Goal: Communication & Community: Answer question/provide support

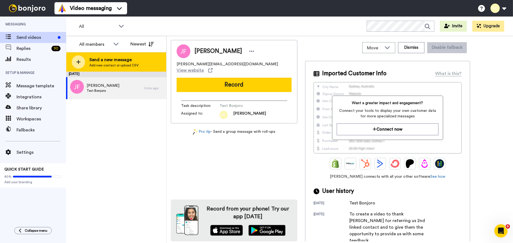
click at [91, 66] on span "Add new contact or upload CSV" at bounding box center [113, 65] width 49 height 4
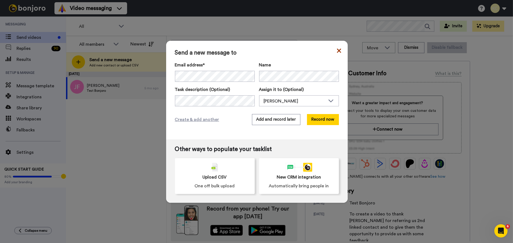
click at [337, 50] on icon at bounding box center [339, 51] width 4 height 4
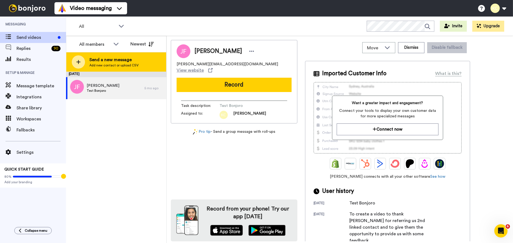
click at [95, 64] on span "Add new contact or upload CSV" at bounding box center [113, 65] width 49 height 4
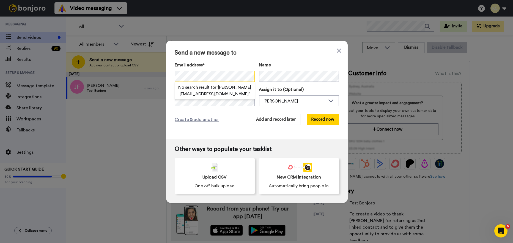
click at [136, 76] on div "Send a new message to Email address* No search result for ‘ david@davidross.ie …" at bounding box center [256, 121] width 513 height 243
click at [211, 75] on div "Email address* Tanya McFeely-Gaby <tanya@mkproperty.ie> Name" at bounding box center [257, 72] width 164 height 20
click at [210, 71] on div "Email address* Tanya McFeely-Gaby <tanya@mkproperty.ie> Name" at bounding box center [257, 72] width 164 height 20
click at [313, 121] on button "Record now" at bounding box center [323, 119] width 32 height 11
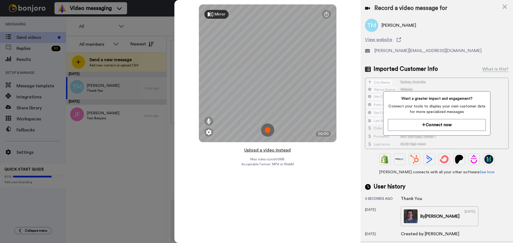
click at [258, 150] on button "Upload a video instead" at bounding box center [268, 149] width 50 height 7
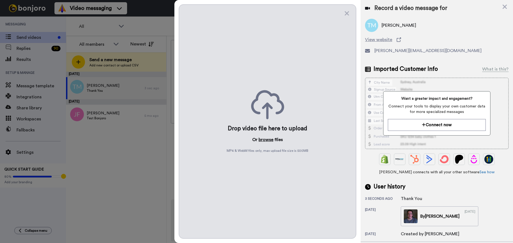
click at [269, 139] on button "browse" at bounding box center [266, 139] width 15 height 7
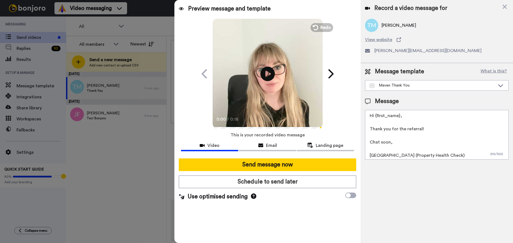
click at [265, 66] on icon "Play/Pause" at bounding box center [267, 74] width 15 height 26
click at [268, 74] on icon at bounding box center [267, 73] width 15 height 15
drag, startPoint x: 271, startPoint y: 77, endPoint x: 274, endPoint y: 78, distance: 2.9
click at [271, 76] on icon at bounding box center [267, 73] width 15 height 15
click at [400, 116] on textarea "Hi {first_name}, Thank you for the referral! Chat soon, [GEOGRAPHIC_DATA] (Prop…" at bounding box center [437, 135] width 144 height 50
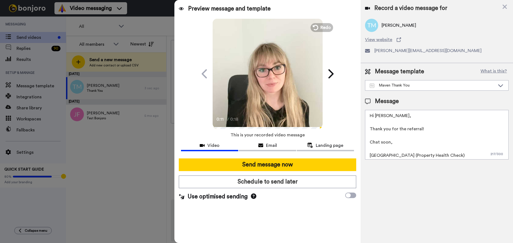
click at [428, 129] on textarea "Hi Tanya, Thank you for the referral! Chat soon, Cailie (Property Health Check)" at bounding box center [437, 135] width 144 height 50
click at [389, 142] on textarea "Hi Tanya, Thank you for your referral! Chat soon, Cailie (Property Health Check)" at bounding box center [437, 135] width 144 height 50
click at [380, 154] on textarea "Hi Tanya, Thank you for your referral! Kind Regards, Cailie (Property Health Ch…" at bounding box center [437, 135] width 144 height 50
type textarea "Hi Tanya, Thank you for your referral! Kind Regards, Sarah (Property Health Che…"
drag, startPoint x: 268, startPoint y: 142, endPoint x: 293, endPoint y: 143, distance: 25.3
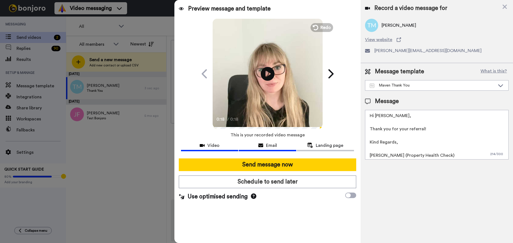
click at [268, 143] on span "Email" at bounding box center [271, 145] width 11 height 7
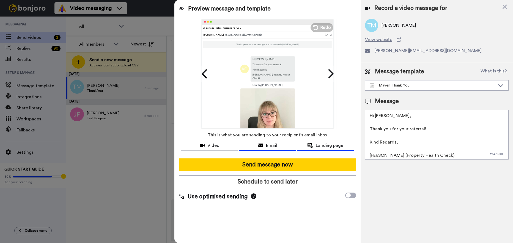
click at [308, 142] on icon at bounding box center [310, 144] width 6 height 5
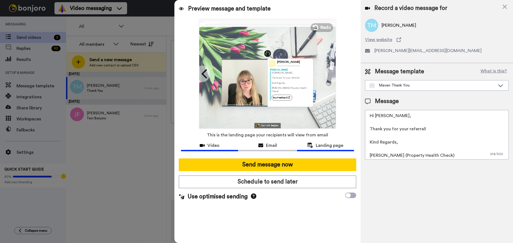
click at [224, 143] on div "Video" at bounding box center [209, 145] width 57 height 7
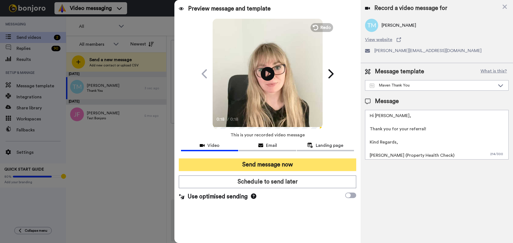
click at [269, 163] on button "Send message now" at bounding box center [267, 164] width 177 height 13
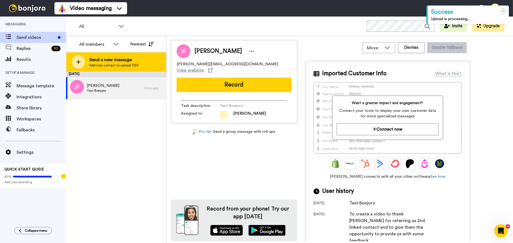
click at [103, 63] on span "Add new contact or upload CSV" at bounding box center [113, 65] width 49 height 4
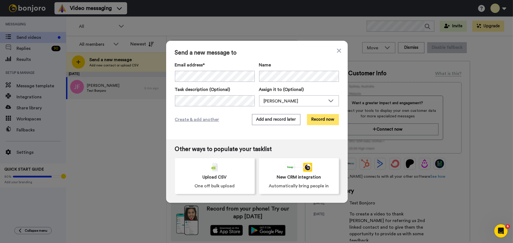
click at [320, 119] on button "Record now" at bounding box center [323, 119] width 32 height 11
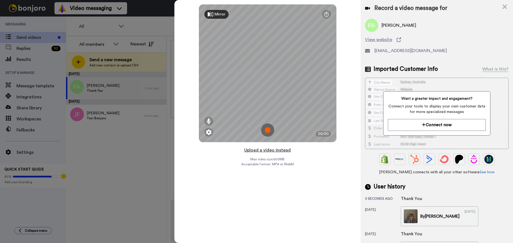
click at [266, 150] on button "Upload a video instead" at bounding box center [268, 149] width 50 height 7
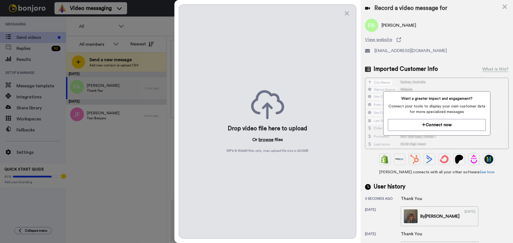
click at [265, 138] on button "browse" at bounding box center [266, 139] width 15 height 7
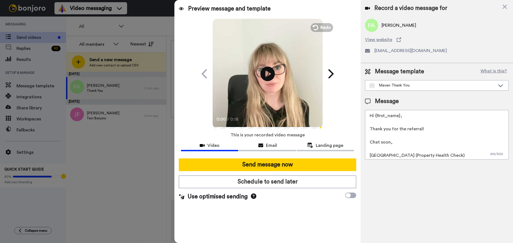
click at [265, 70] on icon at bounding box center [267, 73] width 15 height 15
click at [271, 65] on icon "Play/Pause" at bounding box center [267, 74] width 15 height 26
click at [400, 115] on textarea "Hi {first_name}, Thank you for the referral! Chat soon, [GEOGRAPHIC_DATA] (Prop…" at bounding box center [437, 135] width 144 height 50
click at [425, 126] on textarea "Hi Paul, Thank you for the referral! Chat soon, Cailie (Property Health Check)" at bounding box center [437, 135] width 144 height 50
click at [452, 135] on textarea "Hi Paul, Thank you for the referring our services to Chat soon, Cailie (Propert…" at bounding box center [437, 135] width 144 height 50
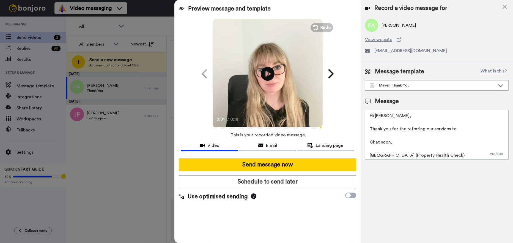
click at [463, 127] on textarea "Hi Paul, Thank you for the referring our services to Chat soon, Cailie (Propert…" at bounding box center [437, 135] width 144 height 50
paste textarea "Elaine Joy"
click at [389, 141] on textarea "Hi Paul, Thank you for the referring our services to Elaine Joy! Chat soon, Cai…" at bounding box center [437, 135] width 144 height 50
click at [380, 153] on textarea "Hi Paul, Thank you for the referring our services to Elaine Joy! Kind Regards, …" at bounding box center [437, 135] width 144 height 50
type textarea "Hi Paul, Thank you for the referring our services to Elaine Joy! Kind Regards, …"
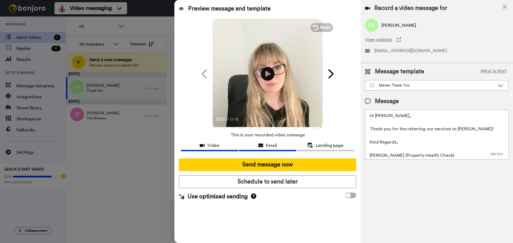
click at [266, 145] on span "Email" at bounding box center [271, 145] width 11 height 7
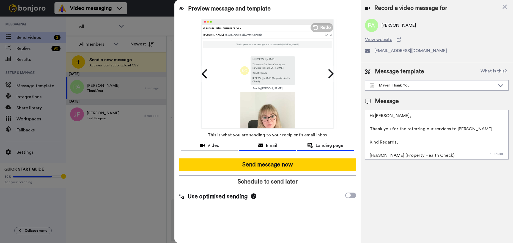
click at [309, 145] on icon at bounding box center [310, 144] width 6 height 5
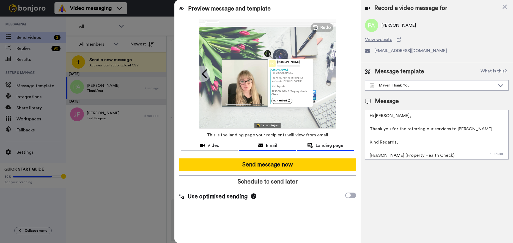
click at [250, 142] on div "Email" at bounding box center [267, 145] width 57 height 7
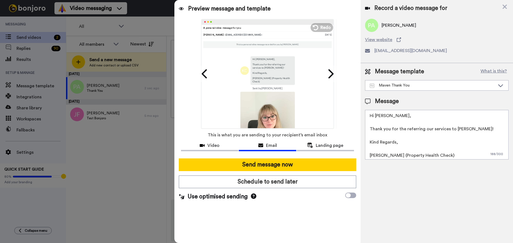
click at [229, 139] on span "This is what you are sending to your recipient’s email inbox" at bounding box center [268, 135] width 120 height 12
click at [220, 142] on div "Video" at bounding box center [209, 145] width 57 height 7
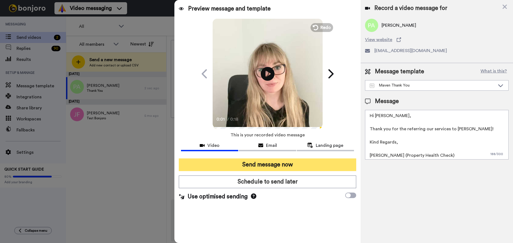
click at [267, 163] on button "Send message now" at bounding box center [267, 164] width 177 height 13
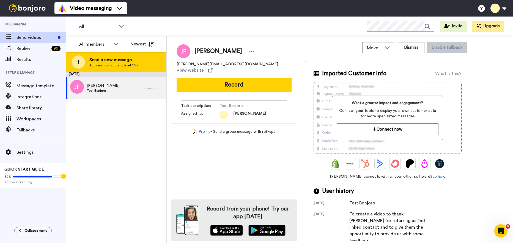
click at [117, 61] on span "Send a new message" at bounding box center [113, 59] width 49 height 7
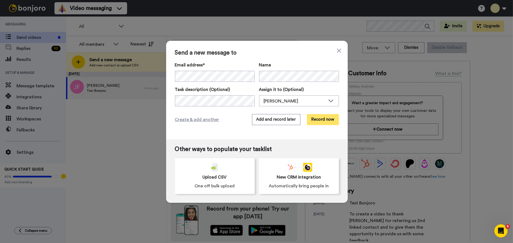
click at [319, 121] on button "Record now" at bounding box center [323, 119] width 32 height 11
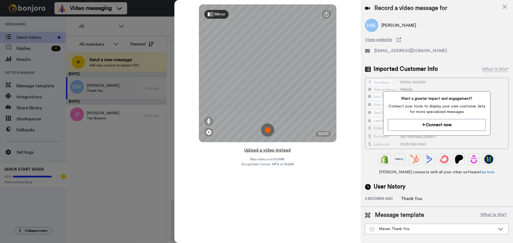
click at [269, 150] on button "Upload a video instead" at bounding box center [268, 149] width 50 height 7
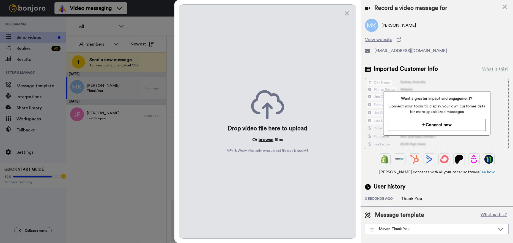
click at [268, 139] on button "browse" at bounding box center [266, 139] width 15 height 7
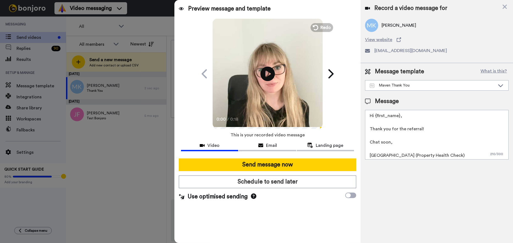
click at [270, 72] on icon at bounding box center [267, 73] width 15 height 15
click at [398, 115] on textarea "Hi {first_name}, Thank you for the referral! Chat soon, [GEOGRAPHIC_DATA] (Prop…" at bounding box center [437, 135] width 144 height 50
click at [399, 115] on textarea "Hi {first_name}, Thank you for the referral! Chat soon, [GEOGRAPHIC_DATA] (Prop…" at bounding box center [437, 135] width 144 height 50
click at [428, 131] on textarea "Hi [PERSON_NAME], Thank you for the referral! Chat soon, [GEOGRAPHIC_DATA] (Pro…" at bounding box center [437, 135] width 144 height 50
click at [456, 150] on textarea "Hi [PERSON_NAME], Thank you for the referring our services to Chat soon, [GEOGR…" at bounding box center [437, 135] width 144 height 50
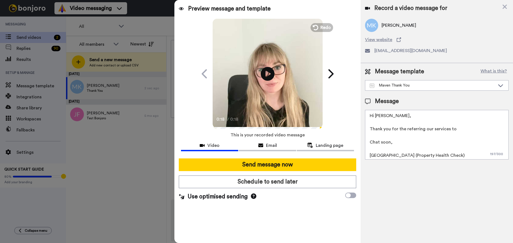
click at [459, 129] on textarea "Hi Michelle, Thank you for the referring our services to Chat soon, Cailie (Pro…" at bounding box center [437, 135] width 144 height 50
paste textarea "Sharon Murphy"
click at [389, 140] on textarea "Hi Michelle, Thank you for the referring our services to Sharon Murphy! Chat so…" at bounding box center [437, 135] width 144 height 50
click at [381, 156] on textarea "Hi Michelle, Thank you for the referring our services to Sharon Murphy! Kind Re…" at bounding box center [437, 135] width 144 height 50
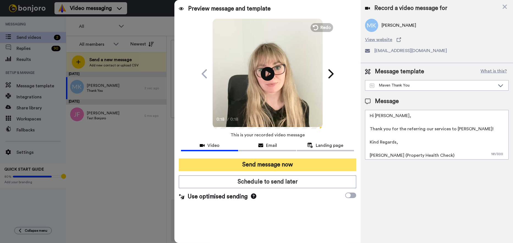
type textarea "Hi Michelle, Thank you for the referring our services to Sharon Murphy! Kind Re…"
click at [260, 164] on button "Send message now" at bounding box center [267, 164] width 177 height 13
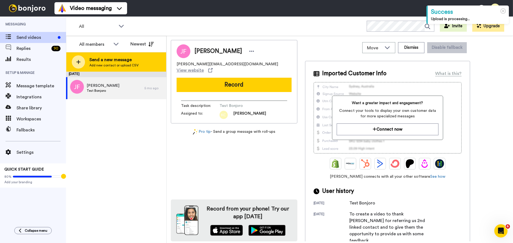
click at [111, 60] on span "Send a new message" at bounding box center [113, 59] width 49 height 7
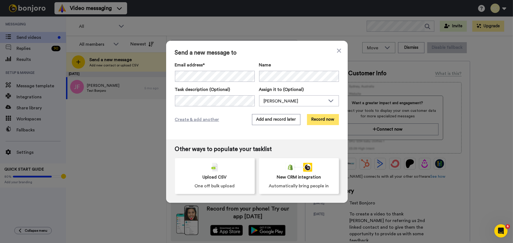
click at [325, 118] on button "Record now" at bounding box center [323, 119] width 32 height 11
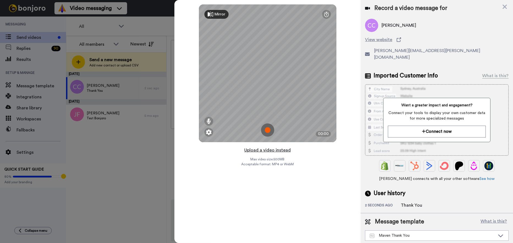
click at [265, 150] on button "Upload a video instead" at bounding box center [268, 149] width 50 height 7
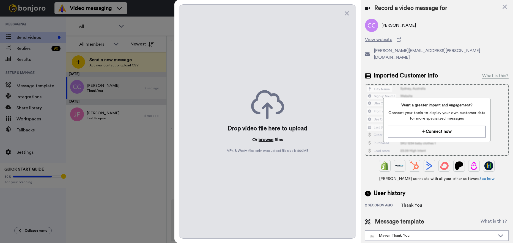
click at [264, 142] on button "browse" at bounding box center [266, 139] width 15 height 7
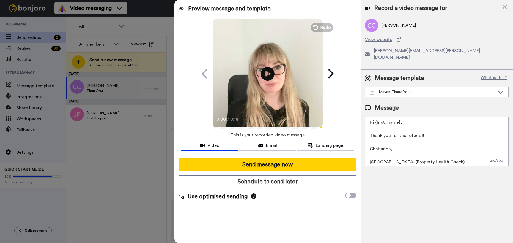
click at [399, 116] on textarea "Hi {first_name}, Thank you for the referral! Chat soon, [GEOGRAPHIC_DATA] (Prop…" at bounding box center [437, 141] width 144 height 50
click at [422, 129] on textarea "Hi Christopher, Thank you for the referral! Chat soon, Cailie (Property Health …" at bounding box center [437, 141] width 144 height 50
click at [465, 129] on textarea "Hi Christopher, Thank you for the referring our services to Chat soon, Cailie (…" at bounding box center [437, 141] width 144 height 50
paste textarea "Francis Monds"
click at [390, 142] on textarea "Hi Christopher, Thank you for the referring our services to Francis Monds! Chat…" at bounding box center [437, 141] width 144 height 50
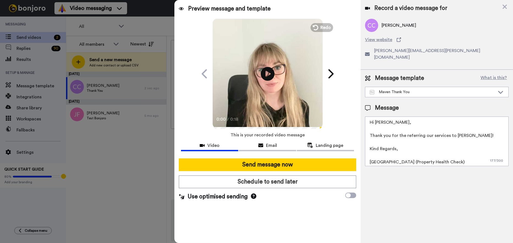
click at [381, 154] on textarea "Hi Christopher, Thank you for the referring our services to Francis Monds! Kind…" at bounding box center [437, 141] width 144 height 50
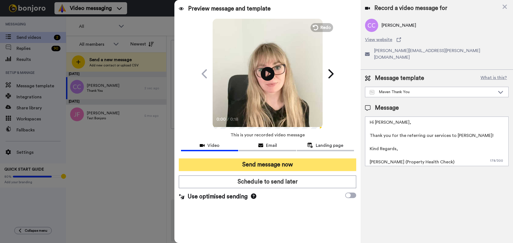
type textarea "Hi Christopher, Thank you for the referring our services to Francis Monds! Kind…"
click at [271, 162] on button "Send message now" at bounding box center [267, 164] width 177 height 13
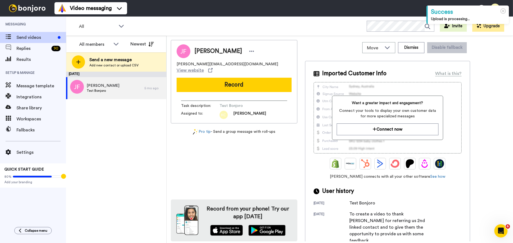
click at [112, 61] on span "Send a new message" at bounding box center [113, 59] width 49 height 7
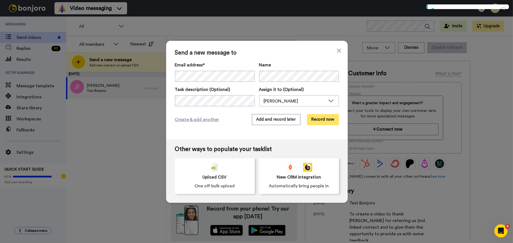
click at [319, 118] on button "Record now" at bounding box center [323, 119] width 32 height 11
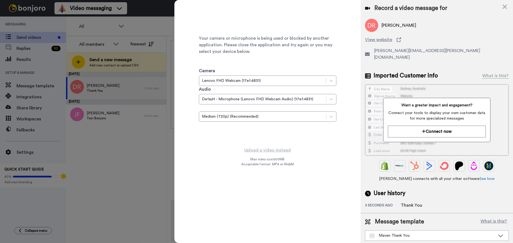
click at [298, 151] on div "Your camera or microphone is being used or blocked by another application. Plea…" at bounding box center [267, 121] width 186 height 243
drag, startPoint x: 505, startPoint y: 6, endPoint x: 504, endPoint y: 8, distance: 3.0
click at [505, 6] on icon at bounding box center [504, 7] width 4 height 4
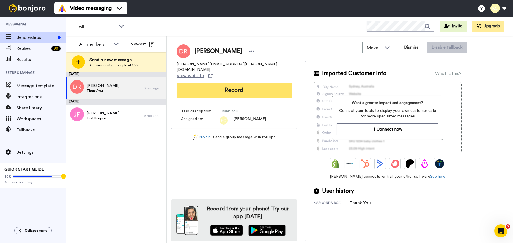
click at [230, 83] on button "Record" at bounding box center [234, 90] width 115 height 14
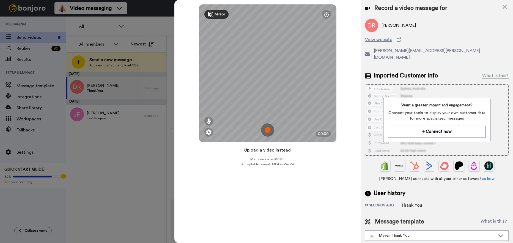
click at [252, 149] on button "Upload a video instead" at bounding box center [268, 149] width 50 height 7
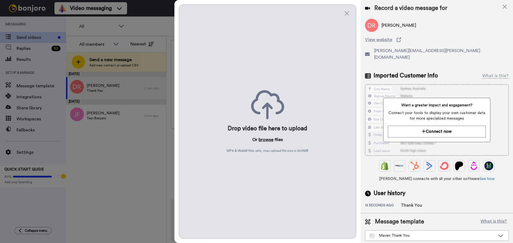
click at [264, 137] on button "browse" at bounding box center [266, 139] width 15 height 7
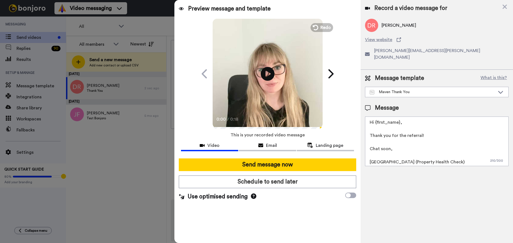
click at [399, 117] on textarea "Hi {first_name}, Thank you for the referral! Chat soon, [GEOGRAPHIC_DATA] (Prop…" at bounding box center [437, 141] width 144 height 50
click at [430, 131] on textarea "Hi Darragh, Thank you for the referral! Chat soon, Cailie (Property Health Chec…" at bounding box center [437, 141] width 144 height 50
click at [430, 146] on textarea "Hi Darragh, Thank you for the referring our services to Chat soon, Cailie (Prop…" at bounding box center [437, 141] width 144 height 50
click at [463, 130] on textarea "Hi Darragh, Thank you for the referring our services to Chat soon, Cailie (Prop…" at bounding box center [437, 141] width 144 height 50
paste textarea "Leisel Myles"
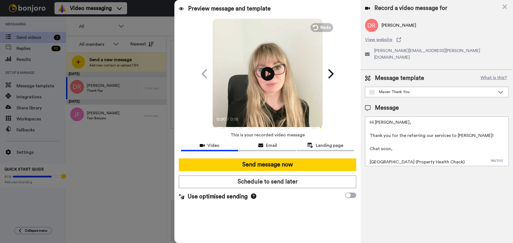
click at [390, 140] on textarea "Hi Darragh, Thank you for the referring our services to Leisel Myles! Chat soon…" at bounding box center [437, 141] width 144 height 50
click at [379, 154] on textarea "Hi Darragh, Thank you for the referring our services to Leisel Myles! Kind Rega…" at bounding box center [437, 141] width 144 height 50
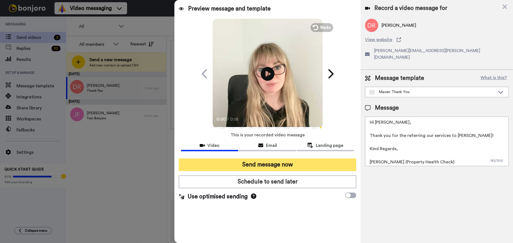
type textarea "Hi Darragh, Thank you for the referring our services to Leisel Myles! Kind Rega…"
click at [270, 164] on button "Send message now" at bounding box center [267, 164] width 177 height 13
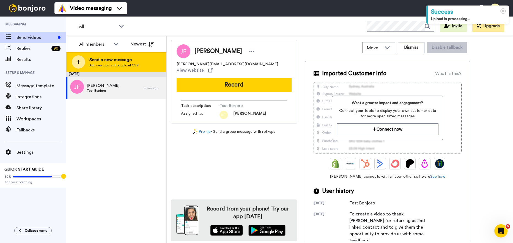
click at [87, 57] on div "Send a new message Add new contact or upload CSV" at bounding box center [116, 61] width 100 height 19
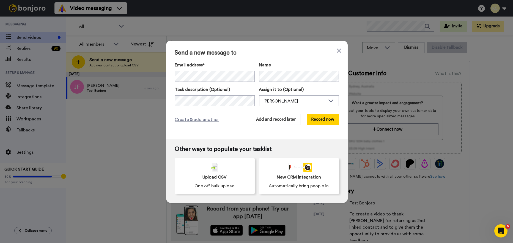
click at [220, 107] on div "Send a new message to Email address* No search result for ‘ cathy@owenreilly.ie…" at bounding box center [257, 90] width 182 height 98
click at [322, 120] on button "Record now" at bounding box center [323, 119] width 32 height 11
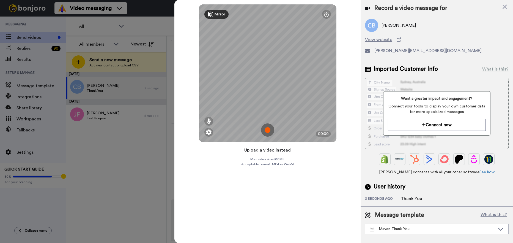
click at [263, 150] on button "Upload a video instead" at bounding box center [268, 149] width 50 height 7
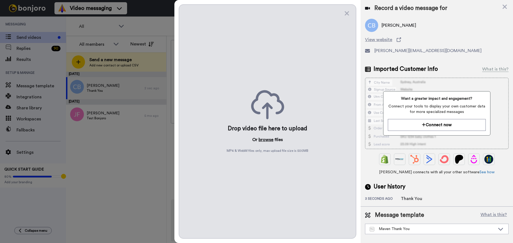
click at [266, 138] on button "browse" at bounding box center [266, 139] width 15 height 7
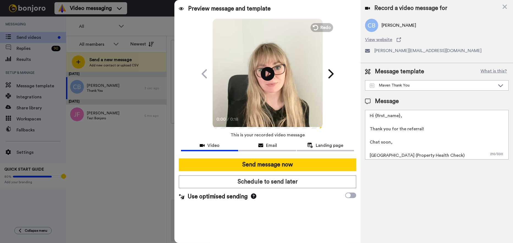
click at [399, 116] on textarea "Hi {first_name}, Thank you for the referral! Chat soon, [GEOGRAPHIC_DATA] (Prop…" at bounding box center [437, 135] width 144 height 50
click at [424, 126] on textarea "Hi Cathy, Thank you for the referral! Chat soon, Cailie (Property Health Check)" at bounding box center [437, 135] width 144 height 50
click at [463, 127] on textarea "Hi Cathy, Thank you for the referring our services to Chat soon, Cailie (Proper…" at bounding box center [437, 135] width 144 height 50
paste textarea "Vincent McDarby"
click at [389, 142] on textarea "Hi Cathy, Thank you for the referring our services to Vincent McDarby! Chat soo…" at bounding box center [437, 135] width 144 height 50
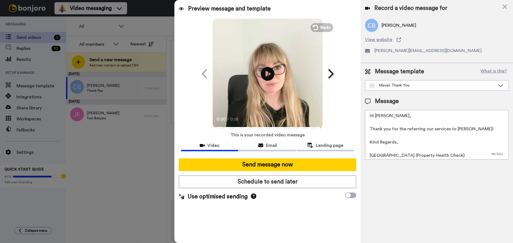
click at [381, 156] on textarea "Hi Cathy, Thank you for the referring our services to Vincent McDarby! Kind Reg…" at bounding box center [437, 135] width 144 height 50
type textarea "Hi Cathy, Thank you for the referring our services to Vincent McDarby! Kind Reg…"
click at [265, 145] on div "Email" at bounding box center [267, 145] width 57 height 7
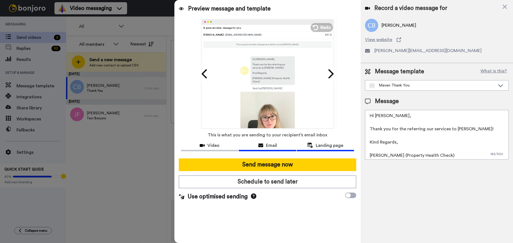
click at [304, 145] on div "Landing page" at bounding box center [325, 145] width 57 height 7
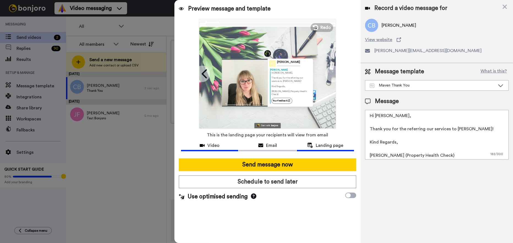
click at [211, 145] on span "Video" at bounding box center [213, 145] width 12 height 7
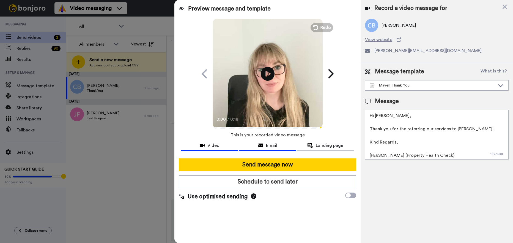
click at [252, 145] on div "Email" at bounding box center [267, 145] width 57 height 7
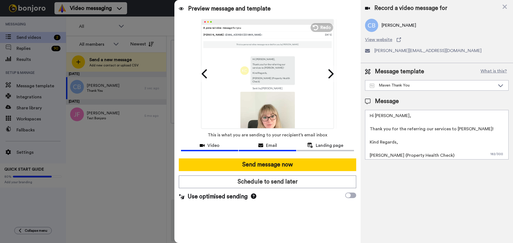
click at [216, 145] on span "Video" at bounding box center [213, 145] width 12 height 7
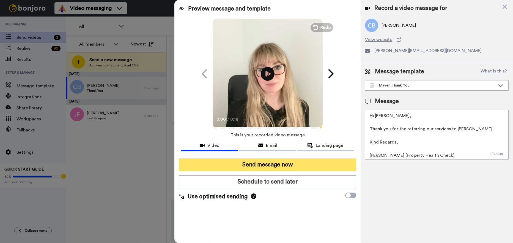
click at [257, 164] on button "Send message now" at bounding box center [267, 164] width 177 height 13
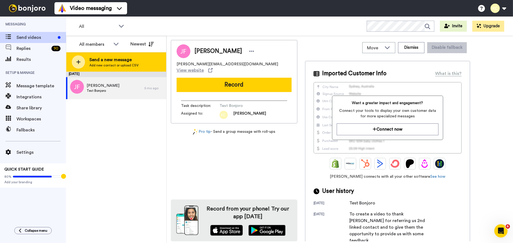
click at [95, 57] on span "Send a new message" at bounding box center [113, 59] width 49 height 7
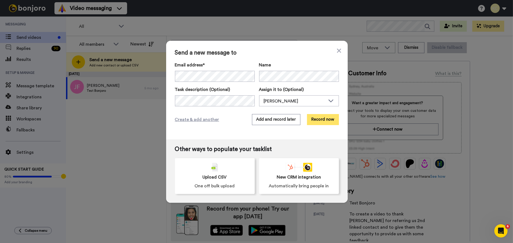
click at [318, 116] on button "Record now" at bounding box center [323, 119] width 32 height 11
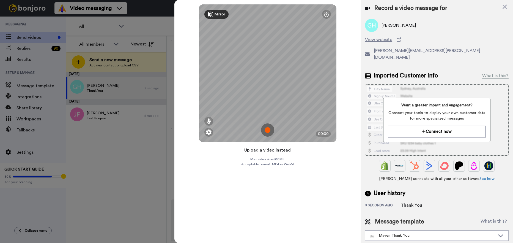
click at [266, 150] on button "Upload a video instead" at bounding box center [268, 149] width 50 height 7
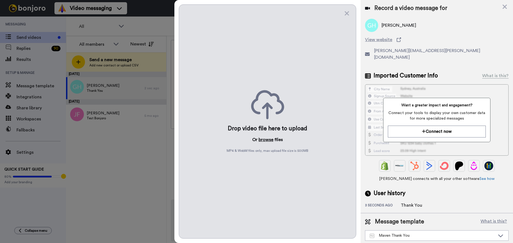
click at [265, 138] on button "browse" at bounding box center [266, 139] width 15 height 7
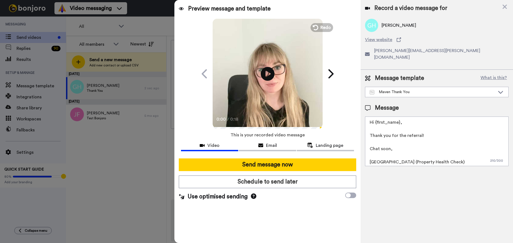
click at [399, 116] on textarea "Hi {first_name}, Thank you for the referral! Chat soon, Cailie (Property Health…" at bounding box center [437, 141] width 144 height 50
click at [425, 128] on textarea "Hi Geraldine, Thank you for the referral! Chat soon, Cailie (Property Health Ch…" at bounding box center [437, 141] width 144 height 50
click at [465, 131] on textarea "Hi Geraldine, Thank you for the referring our services to Chat soon, Cailie (Pr…" at bounding box center [437, 141] width 144 height 50
paste textarea "Amr Rizk"
click at [390, 142] on textarea "Hi Geraldine, Thank you for the referring our services to Amr Rizk Chat soon, C…" at bounding box center [437, 141] width 144 height 50
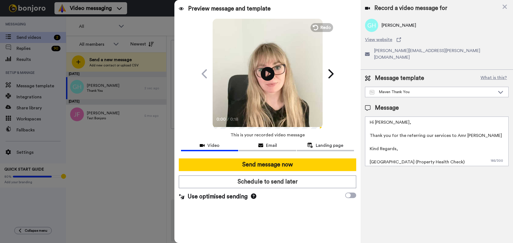
click at [380, 153] on textarea "Hi Geraldine, Thank you for the referring our services to Amr Rizk Kind Regards…" at bounding box center [437, 141] width 144 height 50
click at [479, 129] on textarea "Hi Geraldine, Thank you for the referring our services to Amr Rizk Kind Regards…" at bounding box center [437, 141] width 144 height 50
type textarea "Hi Geraldine, Thank you for the referring our services to Amr Rizk! Kind Regard…"
click at [276, 149] on button "Email" at bounding box center [267, 146] width 57 height 10
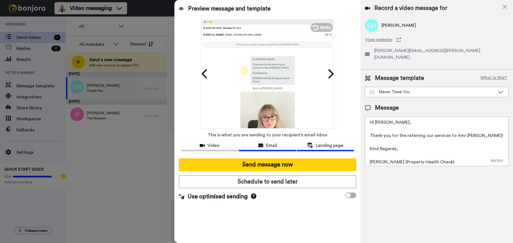
click at [298, 145] on div "Landing page" at bounding box center [325, 145] width 57 height 7
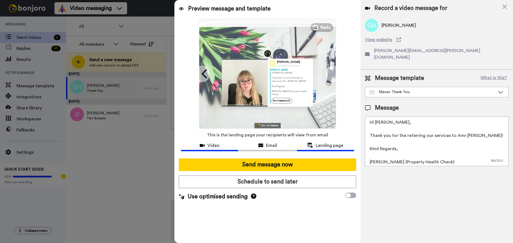
click at [217, 145] on span "Video" at bounding box center [213, 145] width 12 height 7
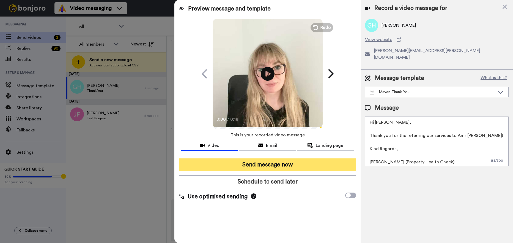
click at [265, 166] on button "Send message now" at bounding box center [267, 164] width 177 height 13
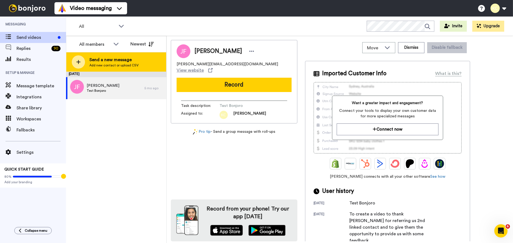
click at [120, 60] on span "Send a new message" at bounding box center [113, 59] width 49 height 7
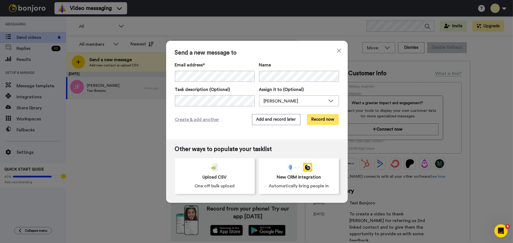
click at [324, 114] on button "Record now" at bounding box center [323, 119] width 32 height 11
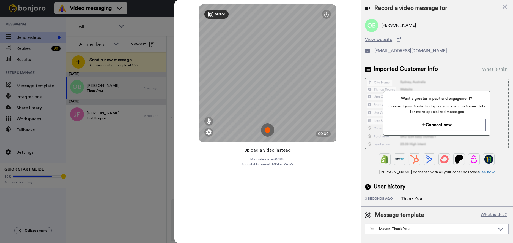
click at [262, 150] on button "Upload a video instead" at bounding box center [268, 149] width 50 height 7
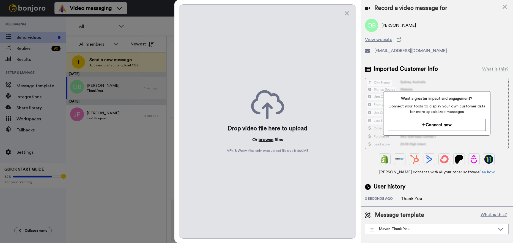
click at [261, 141] on button "browse" at bounding box center [266, 139] width 15 height 7
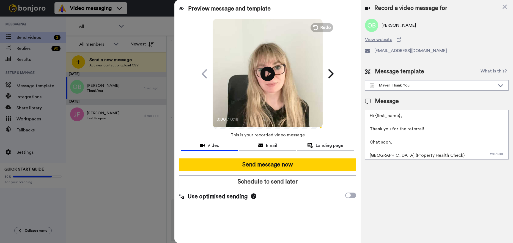
click at [269, 73] on icon "Play/Pause" at bounding box center [267, 74] width 15 height 26
click at [270, 76] on icon "Play/Pause" at bounding box center [267, 74] width 15 height 26
click at [399, 115] on textarea "Hi {first_name}, Thank you for the referral! Chat soon, [GEOGRAPHIC_DATA] (Prop…" at bounding box center [437, 135] width 144 height 50
click at [425, 128] on textarea "Hi Orla, Thank you for the referral! Chat soon, Cailie (Property Health Check)" at bounding box center [437, 135] width 144 height 50
click at [389, 142] on textarea "Hi Orla, Thank you for the referring our services to your clients! Chat soon, C…" at bounding box center [437, 135] width 144 height 50
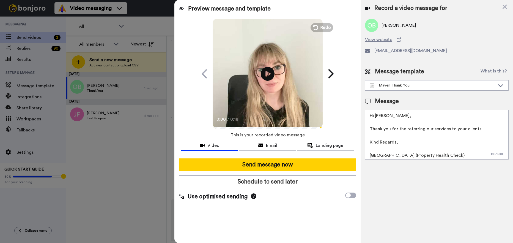
click at [380, 155] on textarea "Hi Orla, Thank you for the referring our services to your clients! Kind Regards…" at bounding box center [437, 135] width 144 height 50
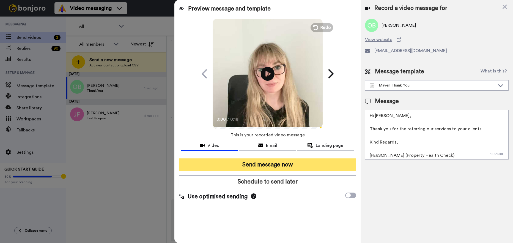
type textarea "Hi Orla, Thank you for the referring our services to your clients! Kind Regards…"
click at [279, 164] on button "Send message now" at bounding box center [267, 164] width 177 height 13
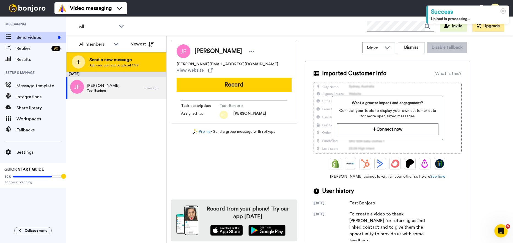
click at [97, 60] on span "Send a new message" at bounding box center [113, 59] width 49 height 7
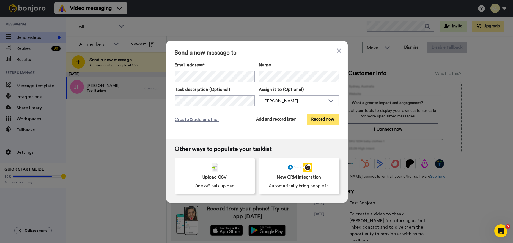
click at [318, 121] on button "Record now" at bounding box center [323, 119] width 32 height 11
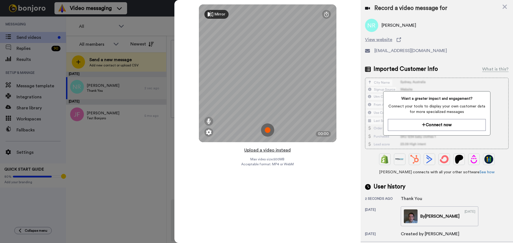
click at [265, 149] on button "Upload a video instead" at bounding box center [268, 149] width 50 height 7
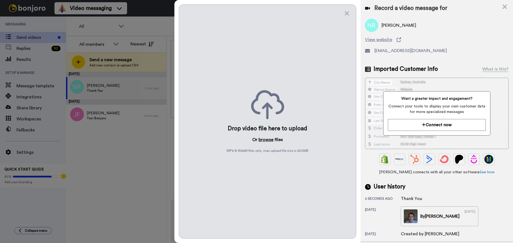
click at [263, 137] on button "browse" at bounding box center [266, 139] width 15 height 7
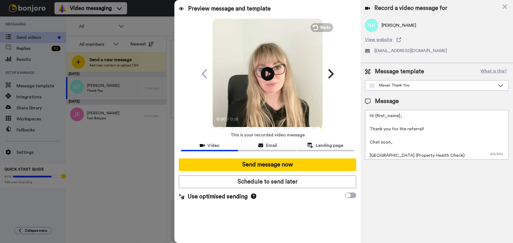
click at [398, 115] on textarea "Hi {first_name}, Thank you for the referral! Chat soon, [GEOGRAPHIC_DATA] (Prop…" at bounding box center [437, 135] width 144 height 50
click at [422, 128] on textarea "Hi [PERSON_NAME], Thank you for the referral! Chat soon, [GEOGRAPHIC_DATA] (Pro…" at bounding box center [437, 135] width 144 height 50
drag, startPoint x: 441, startPoint y: 132, endPoint x: 462, endPoint y: 135, distance: 20.6
click at [441, 132] on textarea "Hi Niamh, Thank you for the referring our services to Chat soon, Cailie (Proper…" at bounding box center [437, 135] width 144 height 50
click at [464, 131] on textarea "Hi Niamh, Thank you for the referring our services to Chat soon, Cailie (Proper…" at bounding box center [437, 135] width 144 height 50
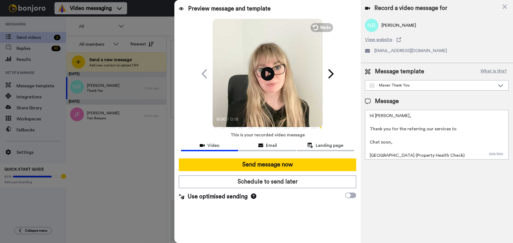
paste textarea "KIERAN MCCARTHY"
click at [389, 143] on textarea "Hi Niamh, Thank you for the referring our services to Kieran McCarthy! Chat soo…" at bounding box center [437, 135] width 144 height 50
click at [381, 155] on textarea "Hi Niamh, Thank you for the referring our services to Kieran McCarthy! Kind Reg…" at bounding box center [437, 135] width 144 height 50
type textarea "Hi Niamh, Thank you for the referring our services to Kieran McCarthy! Kind Reg…"
click at [262, 143] on icon at bounding box center [260, 145] width 5 height 4
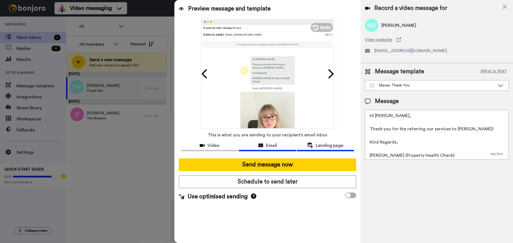
click at [309, 144] on icon at bounding box center [310, 144] width 6 height 5
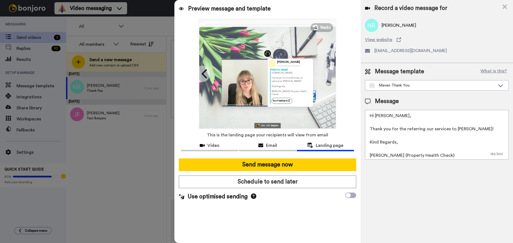
click at [229, 140] on span "This is the landing page your recipients will view from email" at bounding box center [267, 135] width 121 height 12
click at [215, 148] on span "Video" at bounding box center [213, 145] width 12 height 7
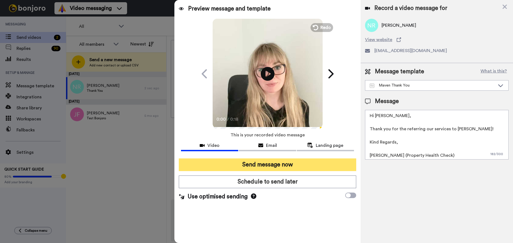
click at [276, 166] on button "Send message now" at bounding box center [267, 164] width 177 height 13
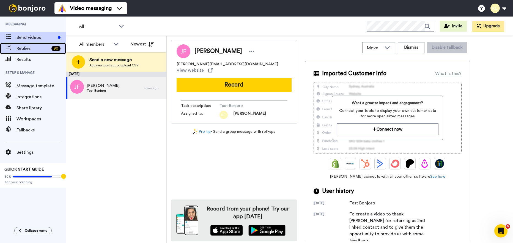
click at [28, 51] on span "Replies" at bounding box center [33, 48] width 33 height 7
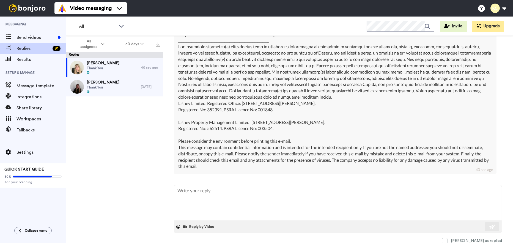
scroll to position [250, 0]
type textarea "x"
type textarea "T"
type textarea "x"
type textarea "Th"
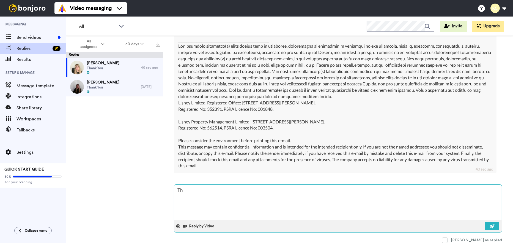
type textarea "x"
type textarea "Than"
type textarea "x"
type textarea "Thank"
type textarea "x"
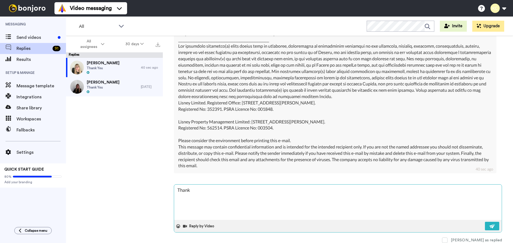
type textarea "Thank"
type textarea "x"
type textarea "Thank YO"
type textarea "x"
type textarea "Thank YOu"
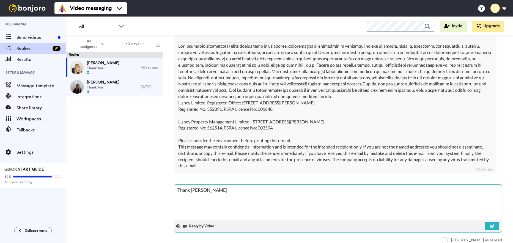
type textarea "x"
type textarea "Thank YOu"
type textarea "x"
type textarea "Thank YOu"
type textarea "x"
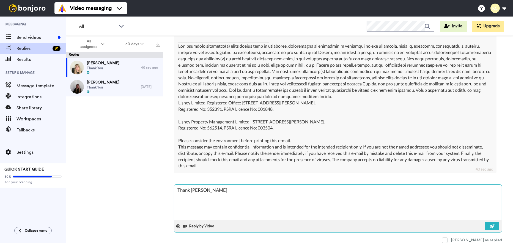
type textarea "Thank YO"
type textarea "x"
type textarea "Thank Y"
type textarea "x"
type textarea "Thank"
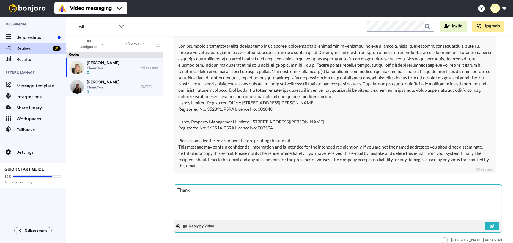
type textarea "x"
type textarea "Thank y"
type textarea "x"
type textarea "Thank yo"
type textarea "x"
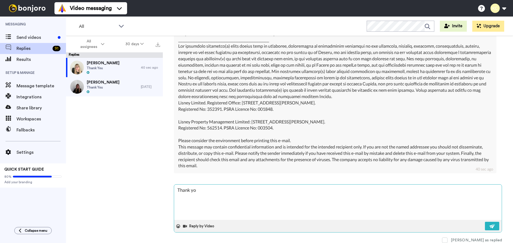
type textarea "Thank you"
type textarea "x"
type textarea "Thank you"
type textarea "x"
type textarea "Thank you M"
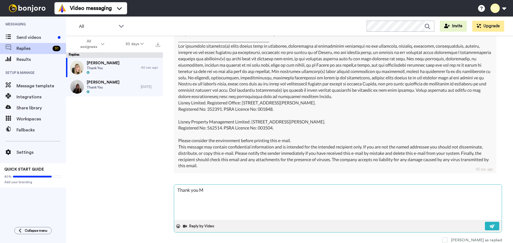
type textarea "x"
type textarea "Thank you Mi"
type textarea "x"
type textarea "Thank you Mic"
type textarea "x"
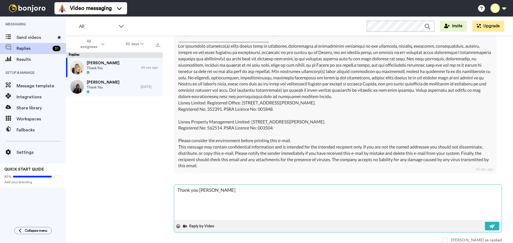
type textarea "Thank you Mich"
type textarea "x"
type textarea "Thank you Miche"
type textarea "x"
type textarea "Thank you Michel"
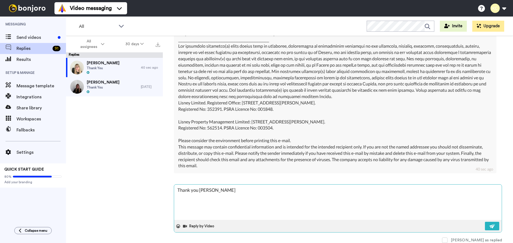
type textarea "x"
type textarea "Thank you Michell"
type textarea "x"
type textarea "Thank you Michelle"
type textarea "x"
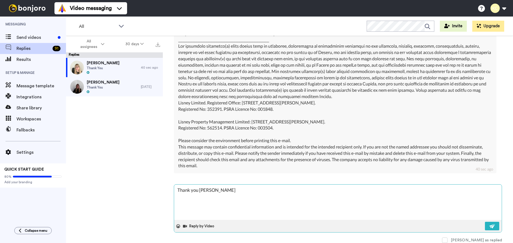
type textarea "Thank you Michelle"
type textarea "x"
type textarea "Thank you Michelle"
type textarea "x"
type textarea "Thank you Michelle."
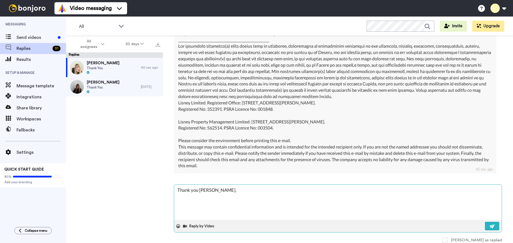
type textarea "x"
type textarea "Thank you Michelle."
type textarea "x"
type textarea "Thank you Michelle."
type textarea "x"
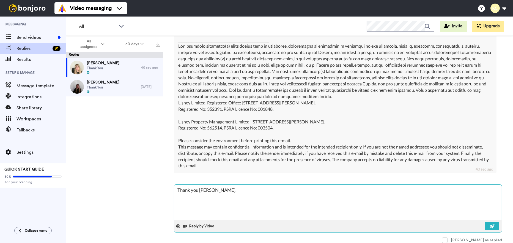
type textarea "Thank you Michelle. S"
type textarea "x"
type textarea "Thank you Michelle. Sa"
type textarea "x"
type textarea "Thank you Michelle. Sar"
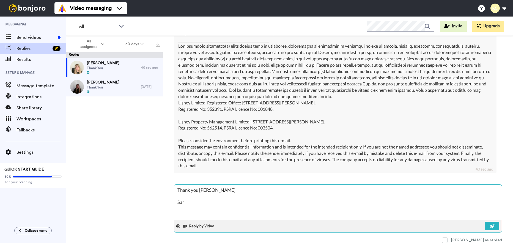
type textarea "x"
type textarea "Thank you Michelle. Sara"
type textarea "x"
type textarea "Thank you Michelle. Sarah"
type textarea "x"
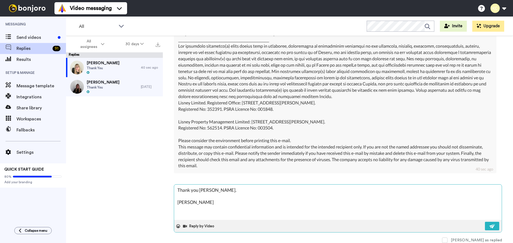
type textarea "Thank you Michelle. Sarah"
type textarea "x"
type textarea "Thank you Michelle. Sarah"
click at [490, 224] on img at bounding box center [492, 226] width 6 height 4
type textarea "x"
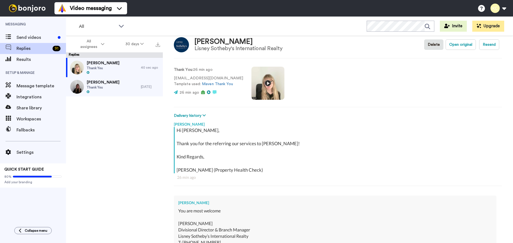
scroll to position [0, 0]
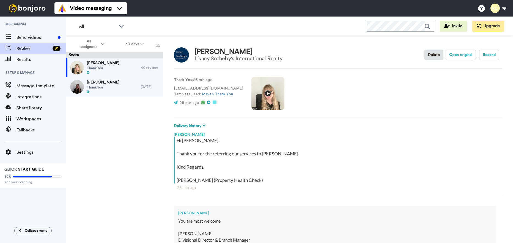
type textarea "x"
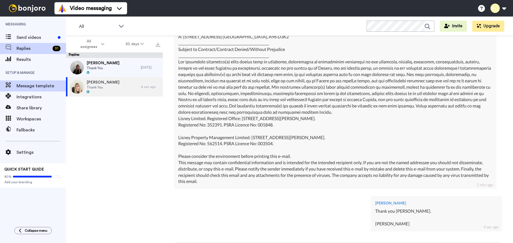
scroll to position [127, 0]
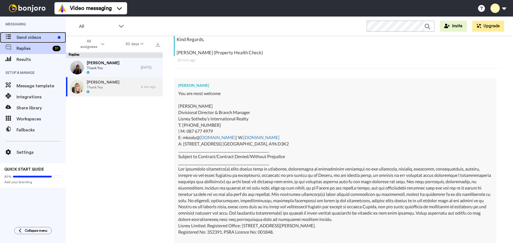
click at [26, 35] on span "Send videos" at bounding box center [36, 37] width 39 height 7
